Goal: Navigation & Orientation: Find specific page/section

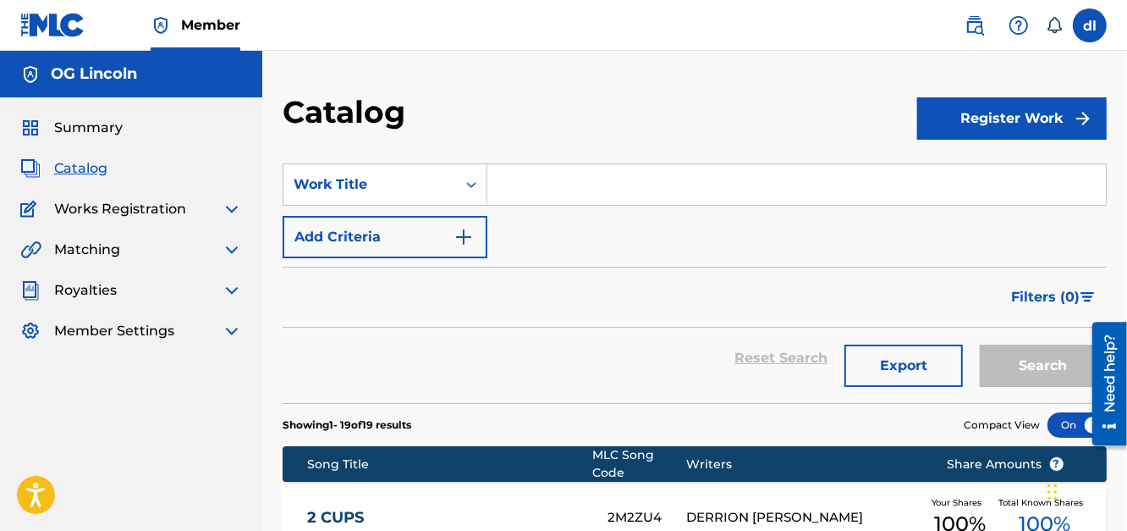
click at [77, 171] on span "Catalog" at bounding box center [80, 168] width 53 height 20
click at [74, 113] on div "Summary Catalog Works Registration Claiming Tool Individual Registration Tool B…" at bounding box center [131, 229] width 262 height 264
click at [60, 132] on span "Summary" at bounding box center [88, 128] width 69 height 20
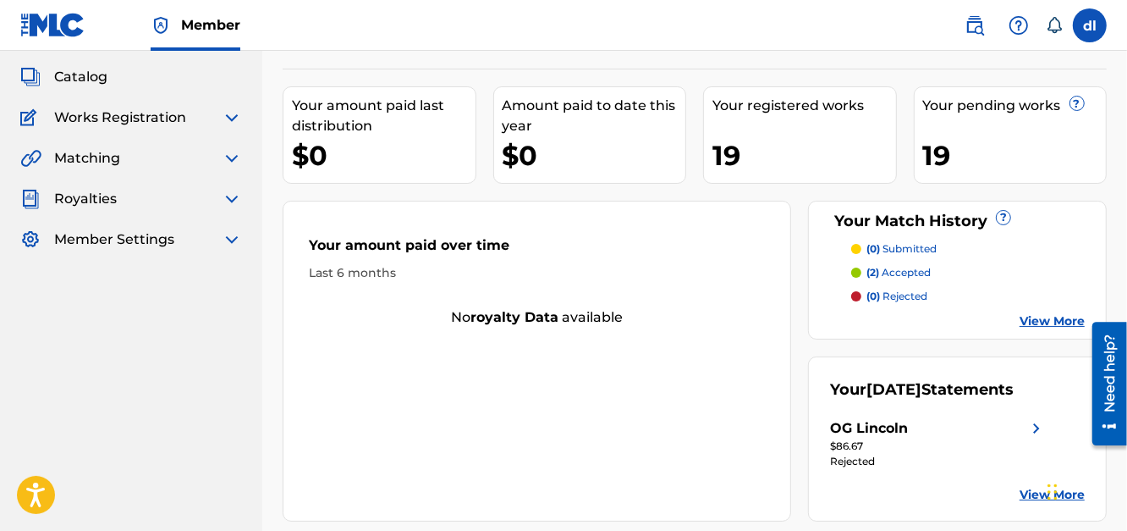
scroll to position [202, 0]
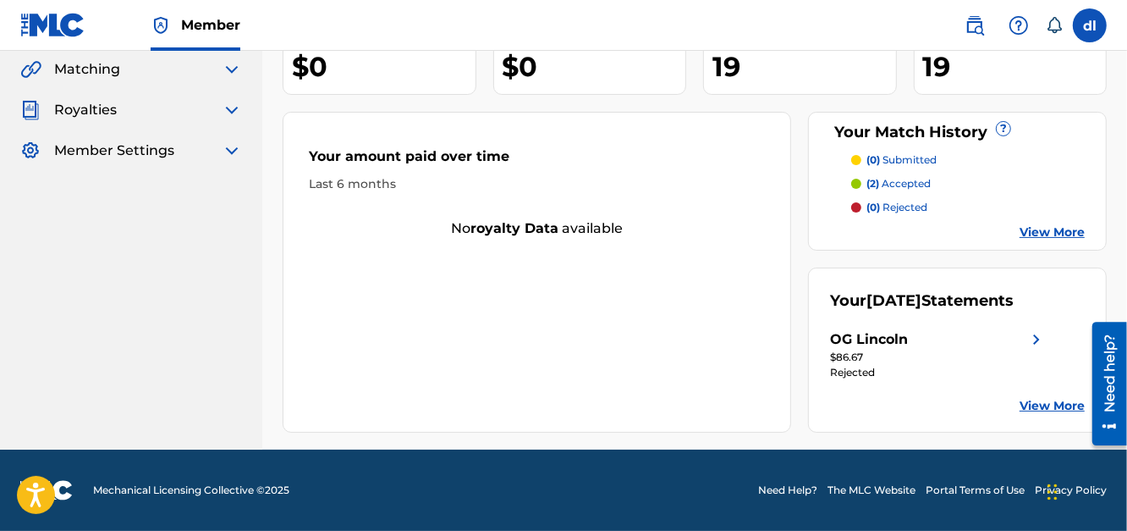
click at [99, 100] on span "Royalties" at bounding box center [85, 110] width 63 height 20
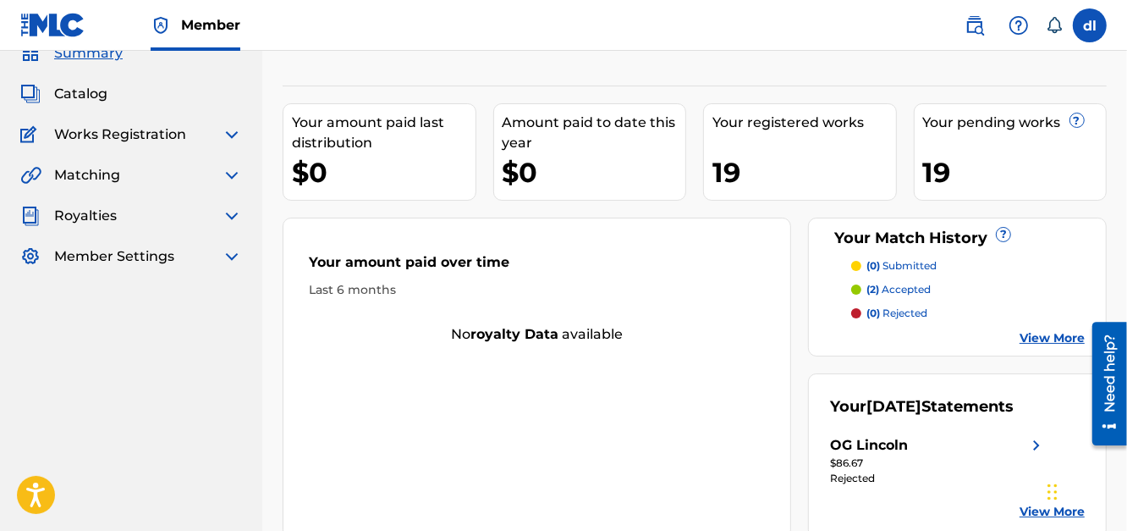
scroll to position [0, 0]
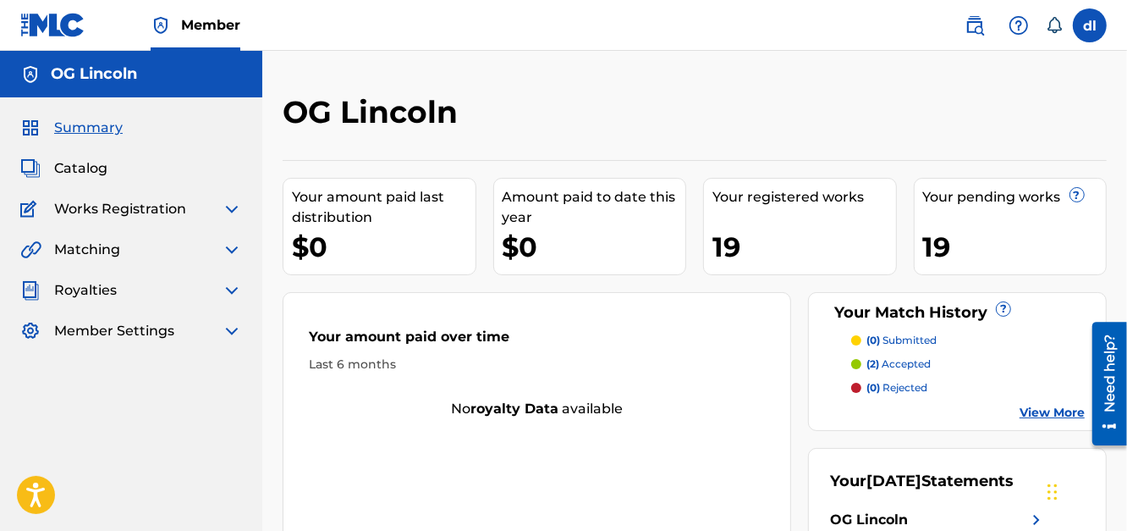
click at [122, 215] on span "Works Registration" at bounding box center [120, 209] width 132 height 20
drag, startPoint x: 64, startPoint y: 169, endPoint x: 0, endPoint y: 170, distance: 64.3
click at [64, 168] on span "Catalog" at bounding box center [80, 168] width 53 height 20
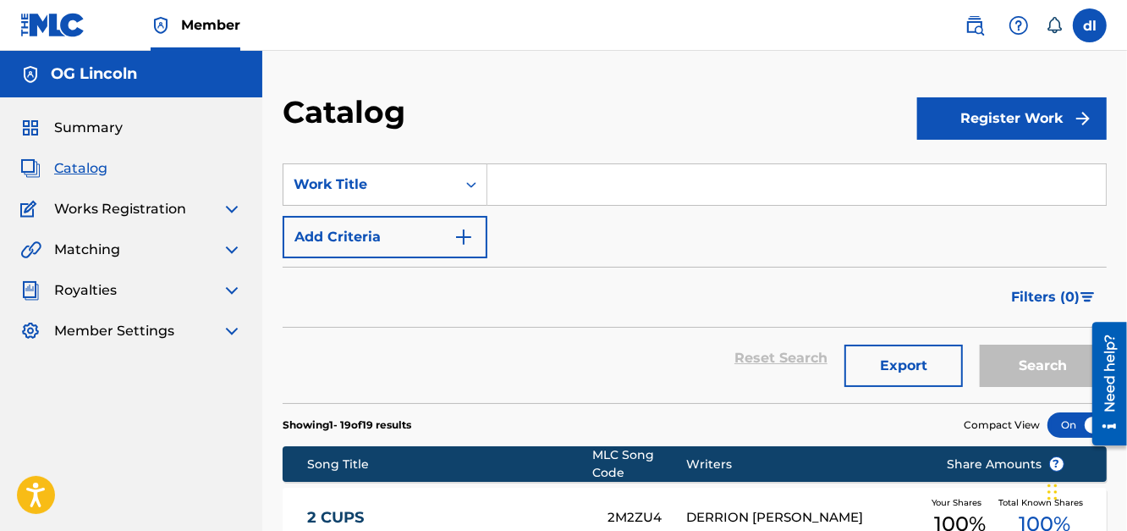
click at [78, 245] on span "Matching" at bounding box center [87, 249] width 66 height 20
click at [64, 122] on span "Summary" at bounding box center [88, 128] width 69 height 20
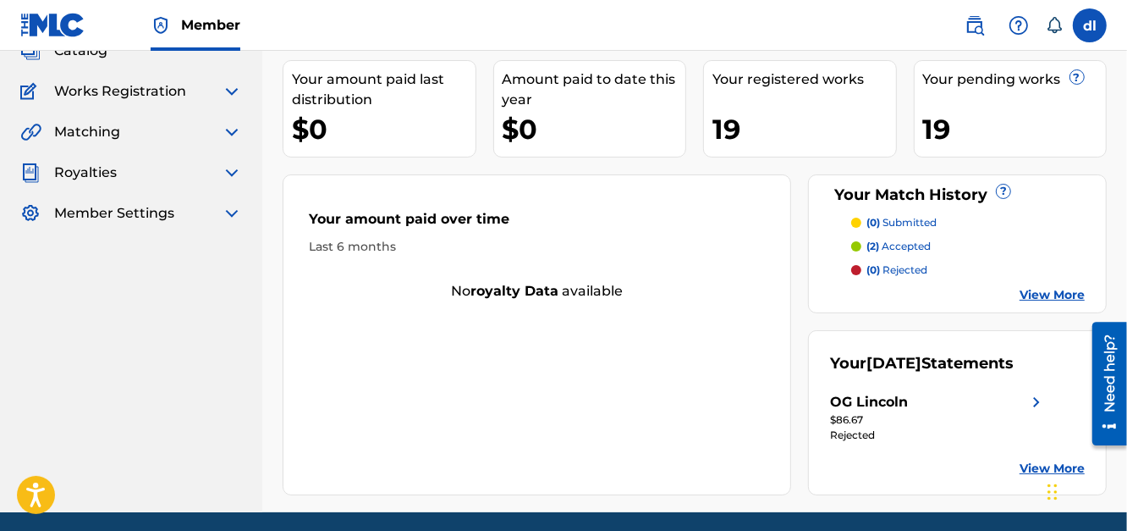
scroll to position [202, 0]
